Goal: Information Seeking & Learning: Learn about a topic

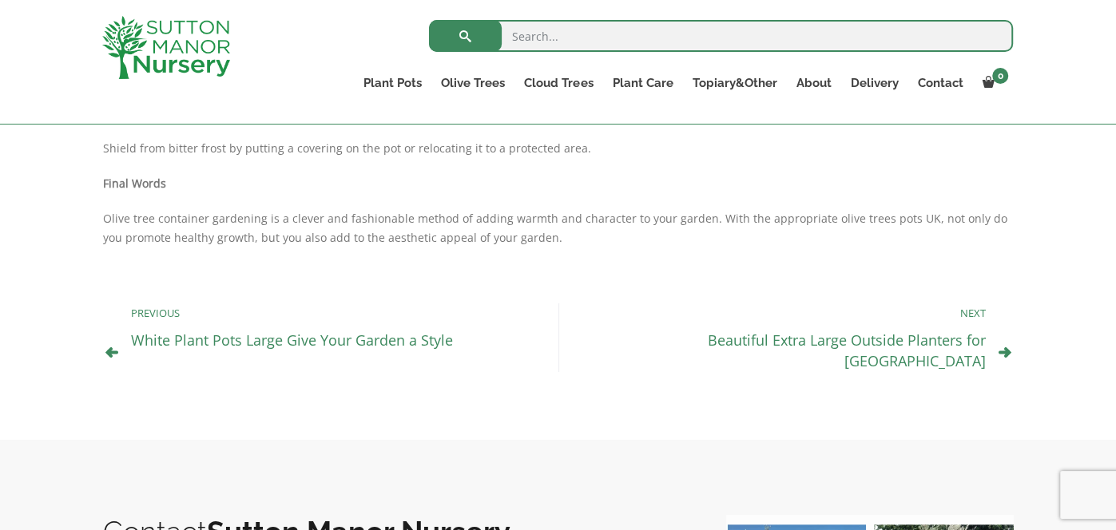
scroll to position [1440, 0]
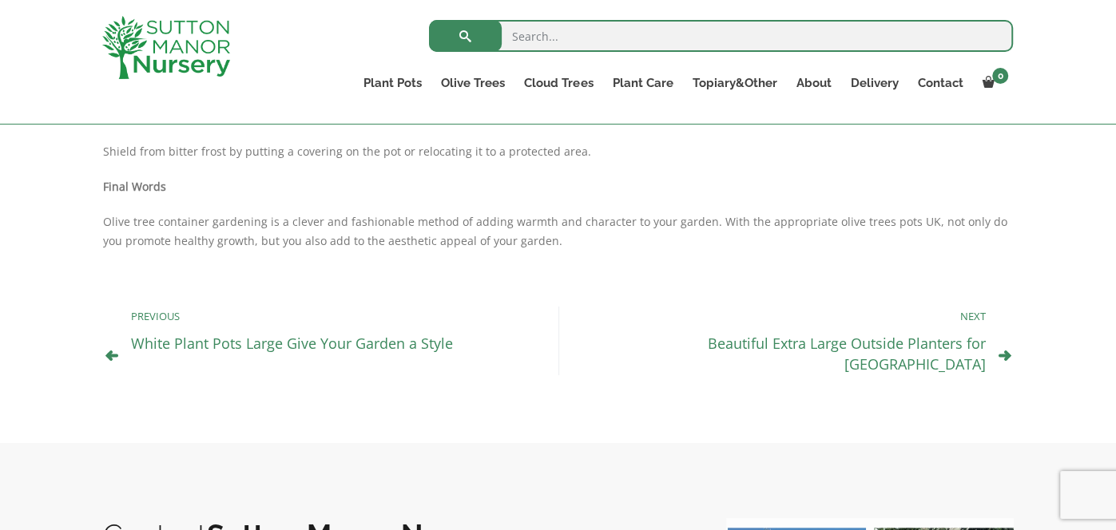
click at [775, 339] on link "Beautiful Extra Large Outside Planters for [GEOGRAPHIC_DATA]" at bounding box center [847, 354] width 278 height 40
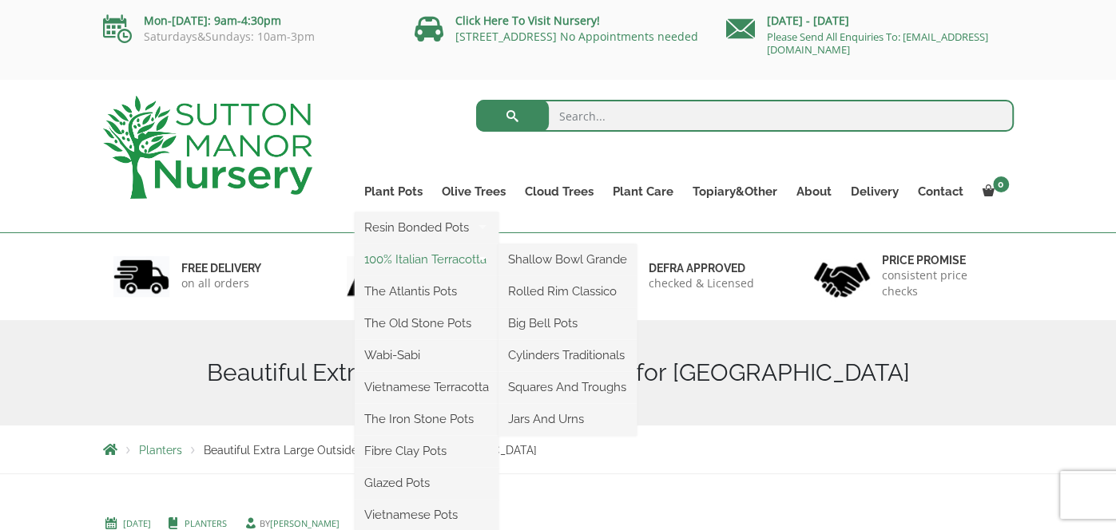
click at [415, 258] on link "100% Italian Terracotta" at bounding box center [427, 260] width 144 height 24
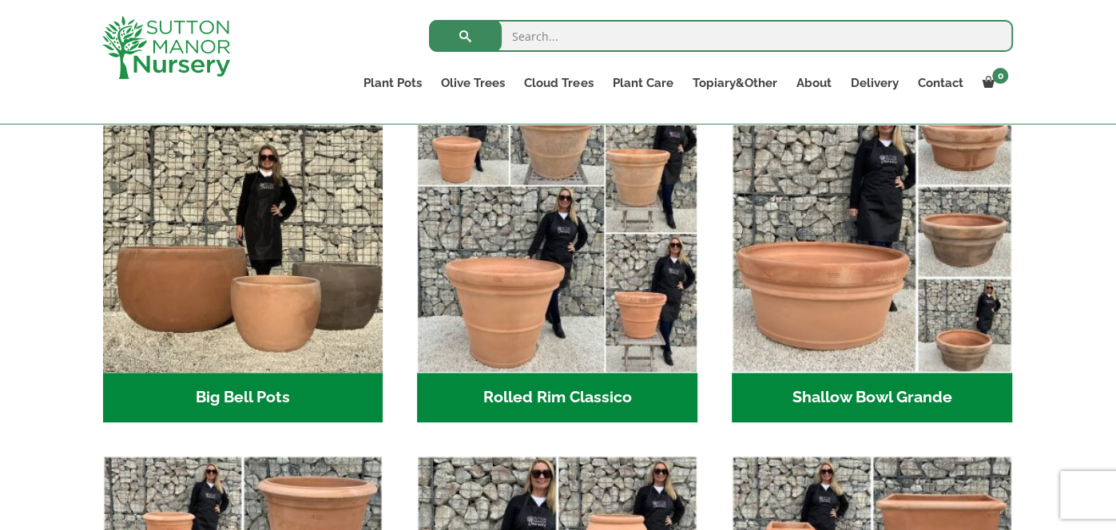
scroll to position [542, 0]
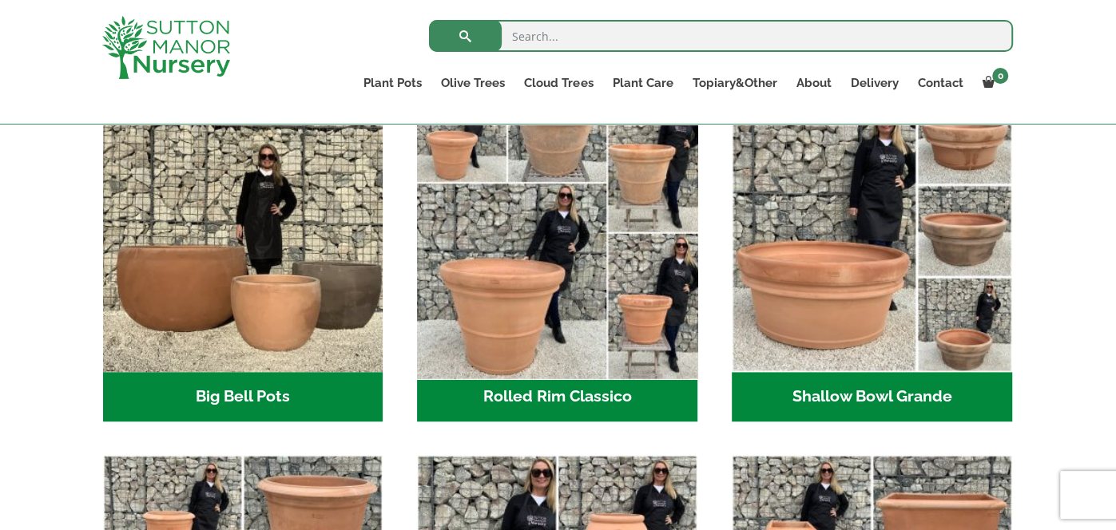
click at [608, 296] on img "Visit product category Rolled Rim Classico" at bounding box center [557, 232] width 294 height 294
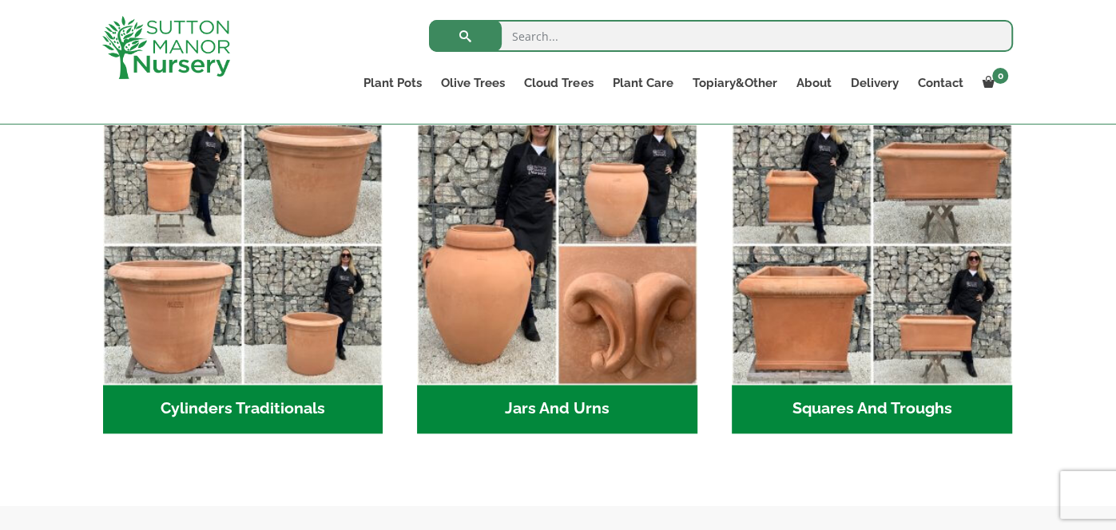
scroll to position [895, 0]
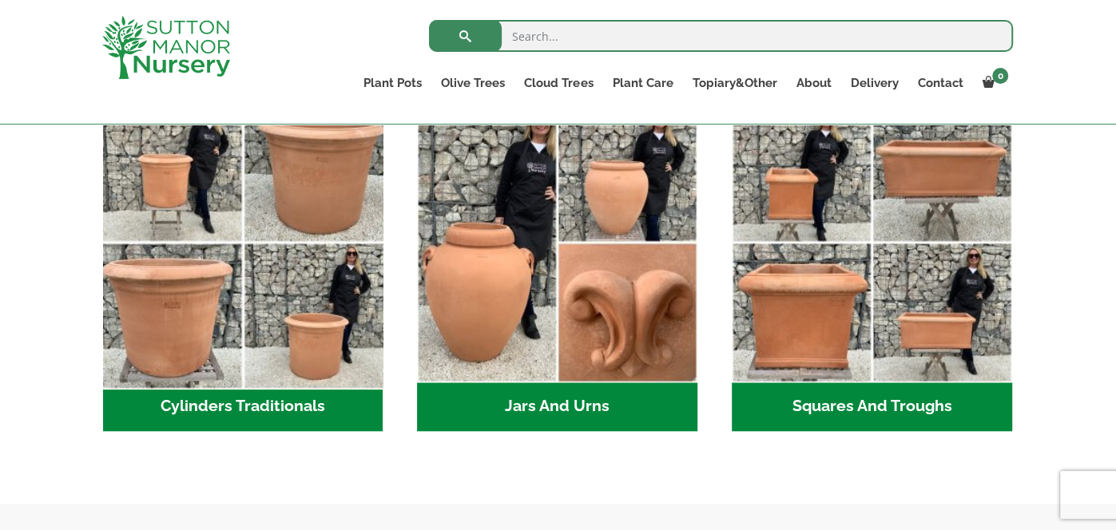
click at [268, 327] on img "Visit product category Cylinders Traditionals" at bounding box center [243, 242] width 294 height 294
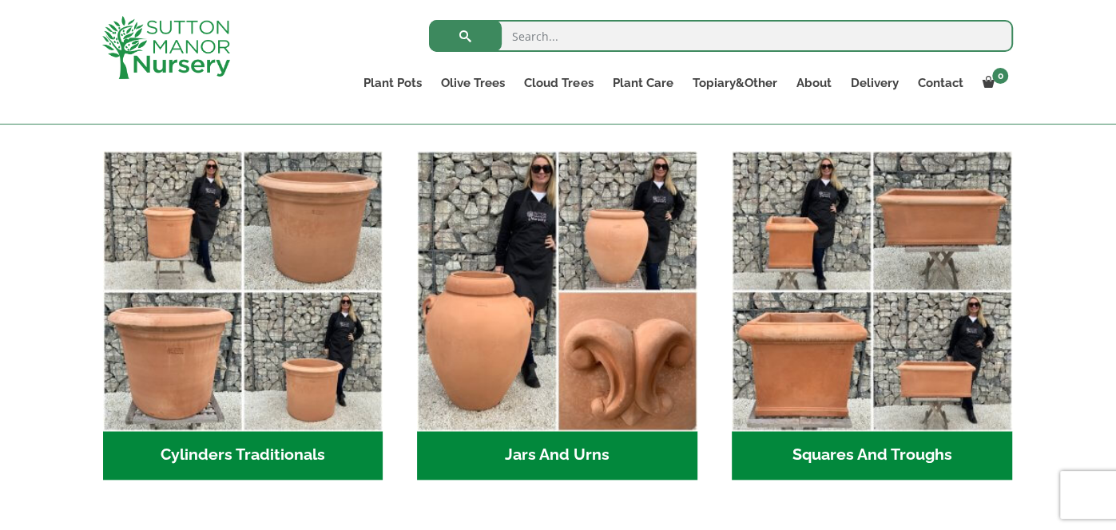
scroll to position [829, 0]
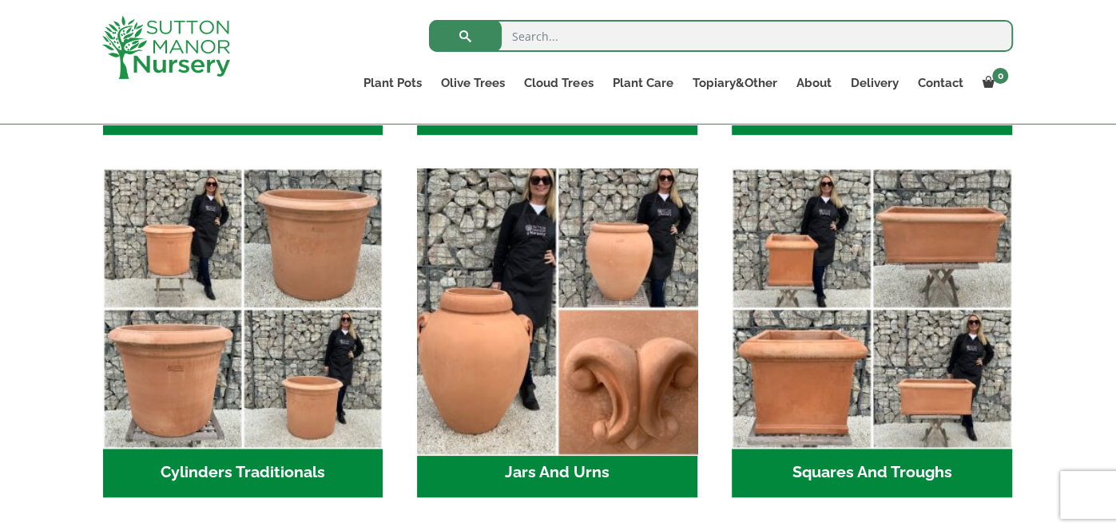
click at [636, 256] on img "Visit product category Jars And Urns" at bounding box center [557, 308] width 294 height 294
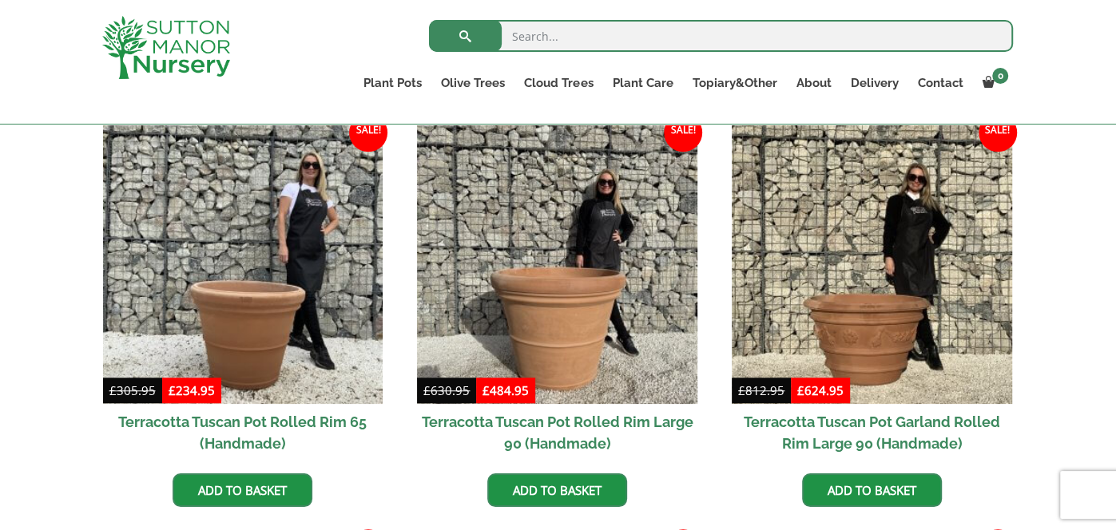
scroll to position [723, 0]
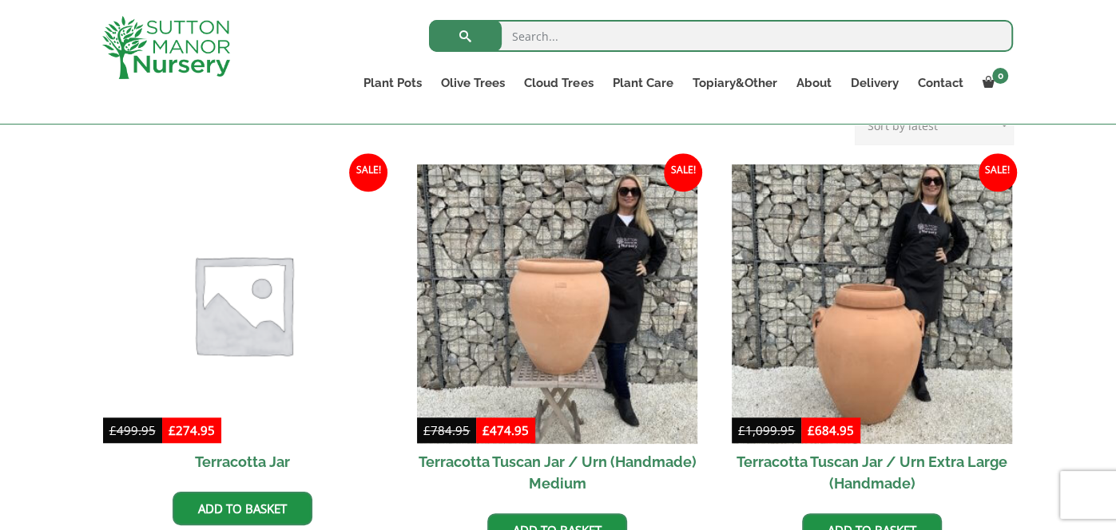
scroll to position [683, 0]
